Goal: Information Seeking & Learning: Get advice/opinions

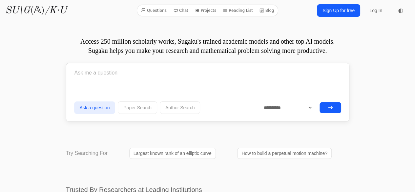
drag, startPoint x: 106, startPoint y: 76, endPoint x: 107, endPoint y: 66, distance: 10.3
click at [109, 65] on input "text" at bounding box center [207, 73] width 267 height 16
click at [185, 73] on input "text" at bounding box center [207, 73] width 267 height 16
click at [79, 82] on div at bounding box center [207, 74] width 267 height 19
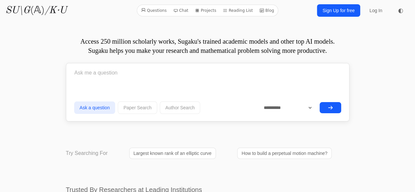
click at [80, 72] on input "text" at bounding box center [207, 73] width 267 height 16
type input "0"
drag, startPoint x: 119, startPoint y: 59, endPoint x: 121, endPoint y: 64, distance: 5.0
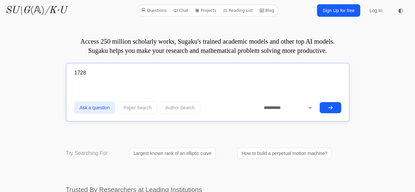
drag, startPoint x: 130, startPoint y: 67, endPoint x: 80, endPoint y: 72, distance: 50.1
click at [80, 72] on input "1728" at bounding box center [207, 73] width 267 height 16
drag, startPoint x: 119, startPoint y: 62, endPoint x: 119, endPoint y: 71, distance: 8.5
click at [119, 71] on input "17829" at bounding box center [207, 73] width 267 height 16
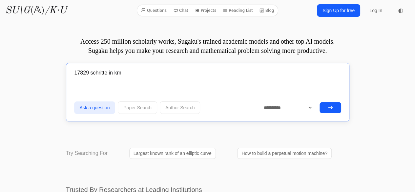
type input "17829 schritte in km"
click at [322, 104] on button "submit" at bounding box center [330, 107] width 22 height 11
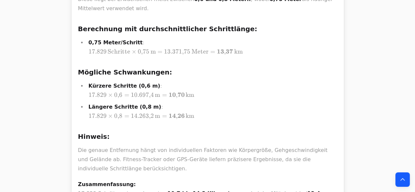
scroll to position [2352, 0]
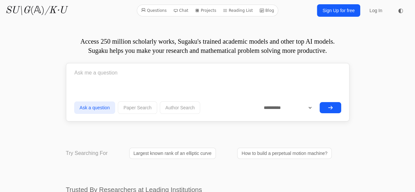
click at [155, 89] on form "**********" at bounding box center [207, 90] width 267 height 51
click at [128, 65] on input "text" at bounding box center [207, 73] width 267 height 16
paste input "17829 schritte in km"
type input "17829 schritte in km"
drag, startPoint x: 133, startPoint y: 76, endPoint x: -10, endPoint y: 51, distance: 144.8
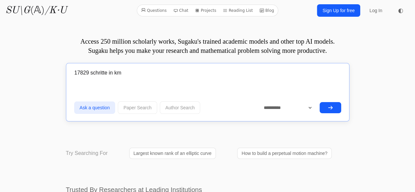
type input "ф"
type input "a"
type input "S"
type input "A"
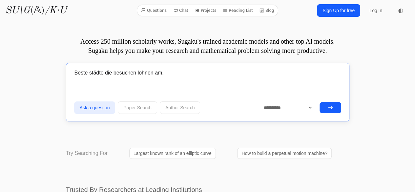
click at [178, 74] on input "Beste städte die besuchen lohnen am," at bounding box center [207, 73] width 267 height 16
click at [280, 74] on input "Beste städte die besuchen lohnen am,die nah zu [GEOGRAPHIC_DATA] mit d ticket e…" at bounding box center [207, 73] width 267 height 16
type input "Beste städte die besuchen lohnen am,die nah zu [GEOGRAPHIC_DATA] mit d ticket e…"
click at [333, 105] on icon "submit" at bounding box center [330, 107] width 5 height 5
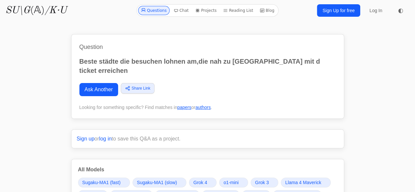
click at [196, 179] on span "Grok 4" at bounding box center [200, 182] width 14 height 7
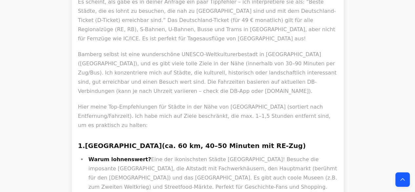
scroll to position [1712, 0]
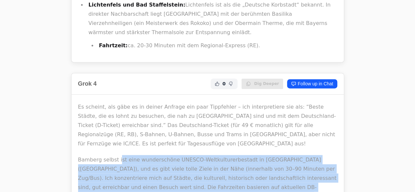
drag, startPoint x: 118, startPoint y: 59, endPoint x: 215, endPoint y: 140, distance: 126.5
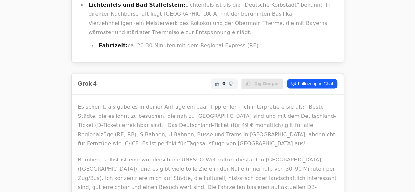
drag, startPoint x: 258, startPoint y: 161, endPoint x: 142, endPoint y: 94, distance: 134.0
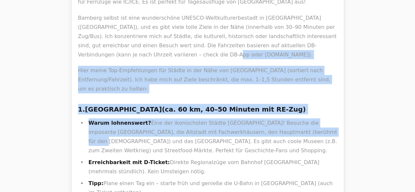
scroll to position [1879, 0]
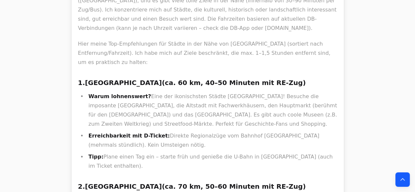
click at [161, 181] on h3 "2. Würzburg (ca. 70 km, 50–60 Minuten mit RE-Zug)" at bounding box center [207, 186] width 259 height 10
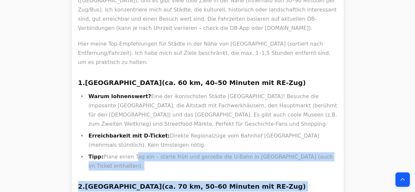
drag, startPoint x: 193, startPoint y: 103, endPoint x: 216, endPoint y: 121, distance: 30.0
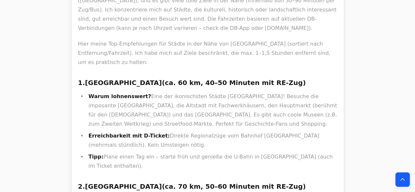
copy li "Schlossgarten"
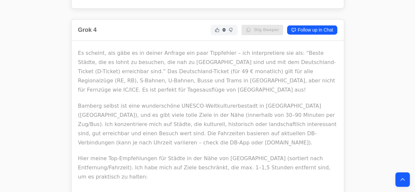
scroll to position [1933, 0]
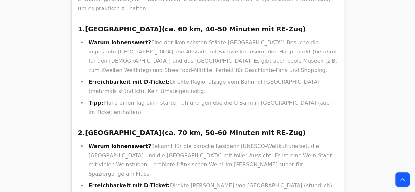
drag, startPoint x: 184, startPoint y: 128, endPoint x: 184, endPoint y: 132, distance: 3.6
drag, startPoint x: 185, startPoint y: 132, endPoint x: 83, endPoint y: 104, distance: 105.9
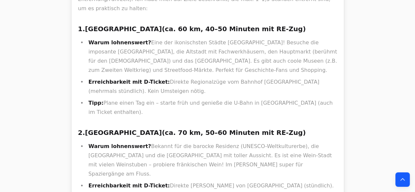
drag, startPoint x: 81, startPoint y: 86, endPoint x: 116, endPoint y: 126, distance: 53.5
click at [145, 182] on strong "Erreichbarkeit mit D-Ticket:" at bounding box center [129, 185] width 81 height 6
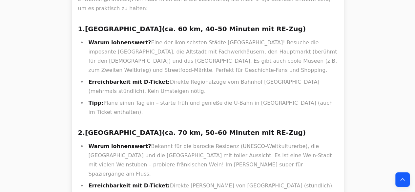
copy li "Schlossgarten"
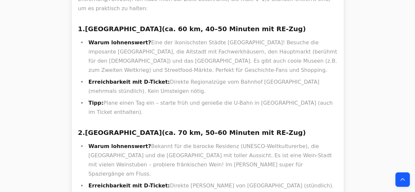
drag, startPoint x: 283, startPoint y: 118, endPoint x: 290, endPoint y: 23, distance: 96.0
copy li "Siemens-Museum"
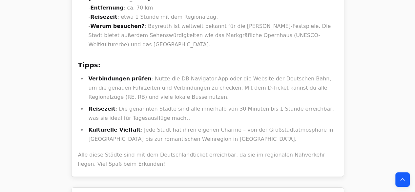
scroll to position [4294, 0]
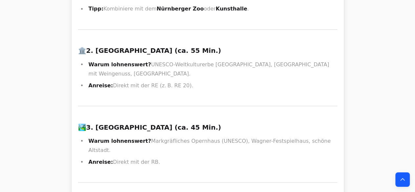
copy strong "Ebermannstadt"
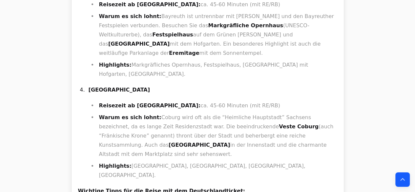
scroll to position [9698, 0]
